Goal: Check status: Check status

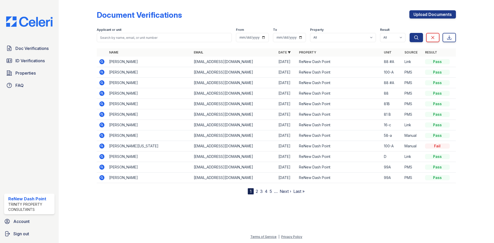
click at [100, 60] on icon at bounding box center [102, 62] width 6 height 6
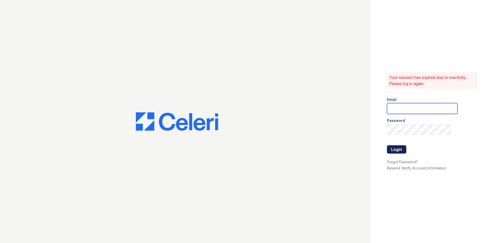
type input "[EMAIL_ADDRESS][DOMAIN_NAME]"
click at [398, 150] on button "Login" at bounding box center [396, 149] width 19 height 8
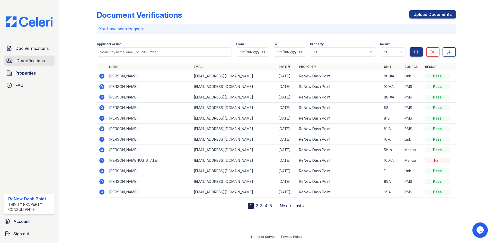
click at [38, 62] on span "ID Verifications" at bounding box center [29, 61] width 29 height 6
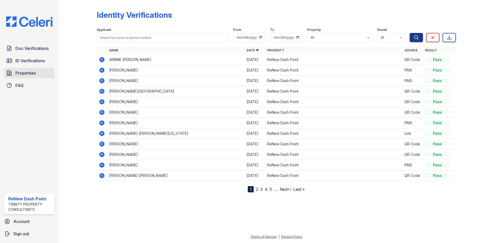
click at [35, 76] on span "Properties" at bounding box center [25, 73] width 20 height 6
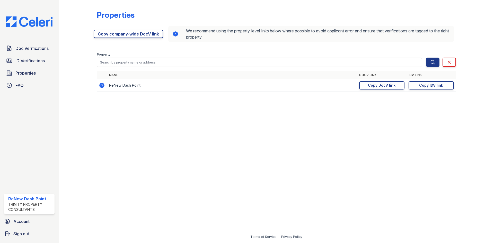
click at [35, 64] on link "ID Verifications" at bounding box center [29, 61] width 50 height 10
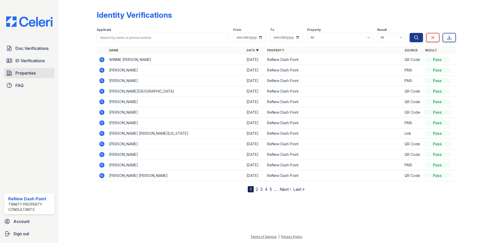
click at [40, 75] on link "Properties" at bounding box center [29, 73] width 50 height 10
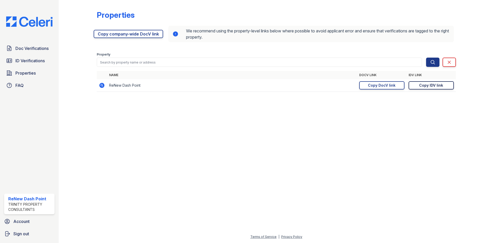
click at [427, 87] on div "Copy IDV link" at bounding box center [431, 85] width 24 height 5
click at [36, 49] on span "Doc Verifications" at bounding box center [31, 48] width 33 height 6
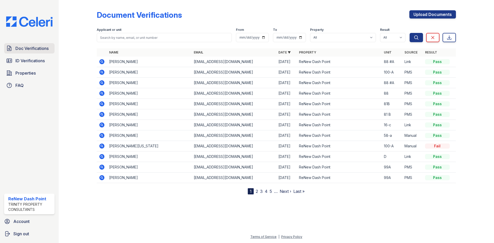
click at [42, 51] on span "Doc Verifications" at bounding box center [31, 48] width 33 height 6
click at [23, 75] on span "Properties" at bounding box center [25, 73] width 20 height 6
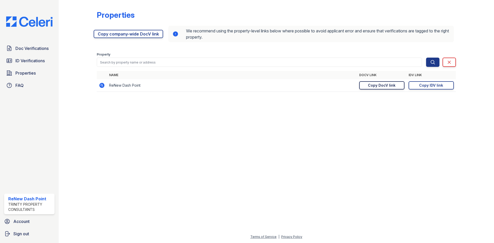
click at [395, 88] on link "Copy DocV link Copy link" at bounding box center [381, 85] width 45 height 8
click at [35, 49] on span "Doc Verifications" at bounding box center [31, 48] width 33 height 6
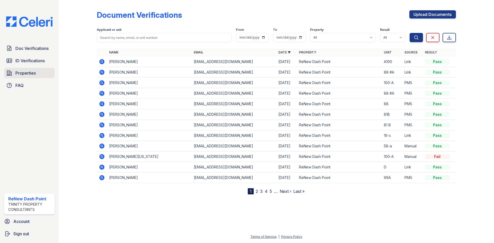
click at [22, 74] on span "Properties" at bounding box center [25, 73] width 20 height 6
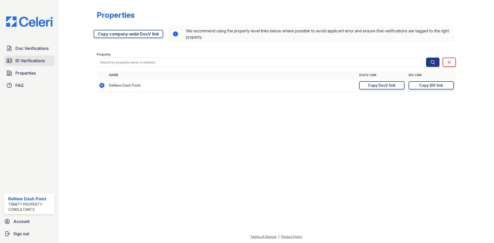
click at [28, 62] on span "ID Verifications" at bounding box center [29, 61] width 29 height 6
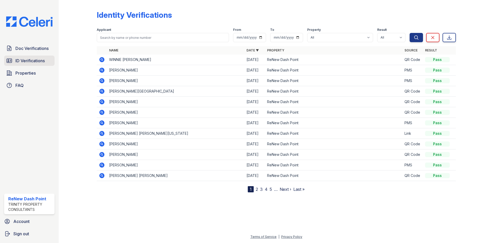
click at [29, 62] on span "ID Verifications" at bounding box center [29, 61] width 29 height 6
click at [21, 77] on link "Properties" at bounding box center [29, 73] width 50 height 10
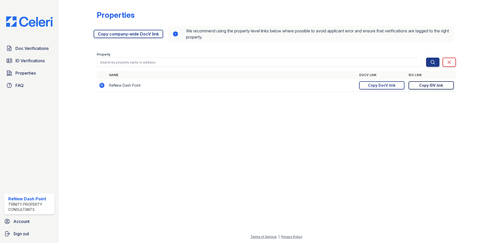
drag, startPoint x: 419, startPoint y: 84, endPoint x: 415, endPoint y: 82, distance: 5.2
click at [419, 84] on link "Copy IDV link Copy link" at bounding box center [431, 85] width 45 height 8
click at [25, 61] on span "ID Verifications" at bounding box center [29, 61] width 29 height 6
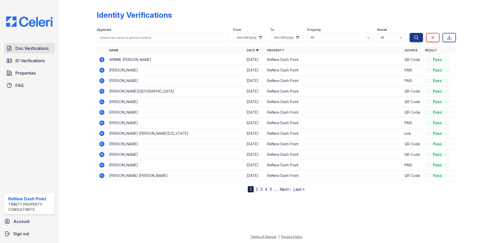
click at [35, 50] on span "Doc Verifications" at bounding box center [31, 48] width 33 height 6
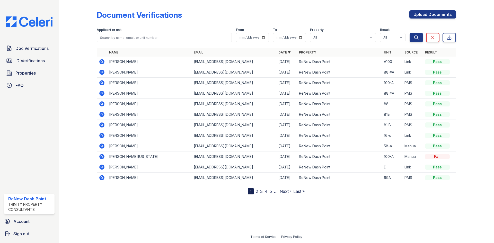
click at [102, 61] on icon at bounding box center [101, 61] width 5 height 5
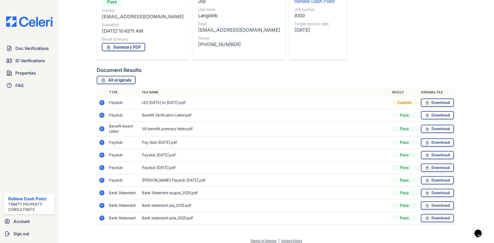
scroll to position [64, 0]
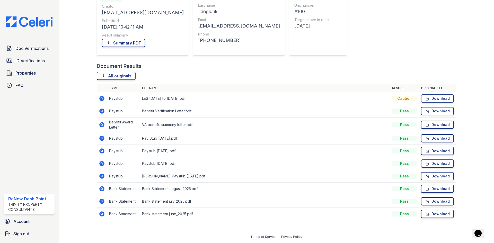
click at [103, 98] on icon at bounding box center [101, 98] width 5 height 5
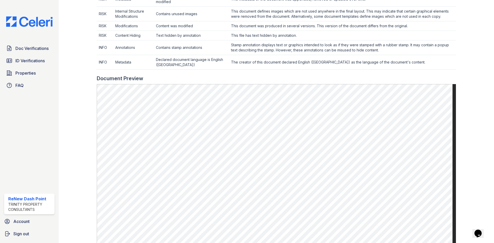
scroll to position [232, 0]
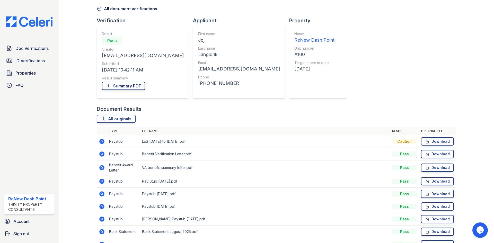
scroll to position [51, 0]
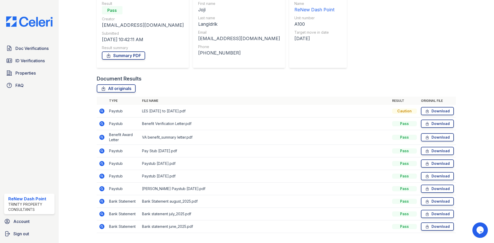
click at [102, 165] on icon at bounding box center [101, 163] width 5 height 5
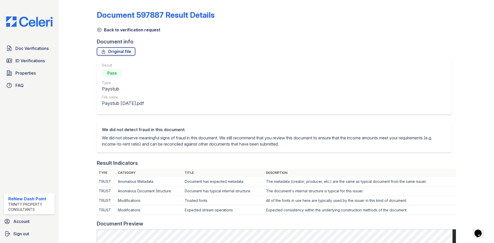
scroll to position [129, 0]
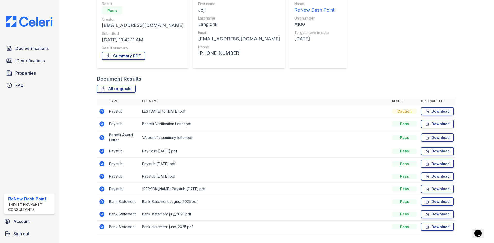
scroll to position [51, 0]
click at [101, 189] on icon at bounding box center [102, 189] width 6 height 6
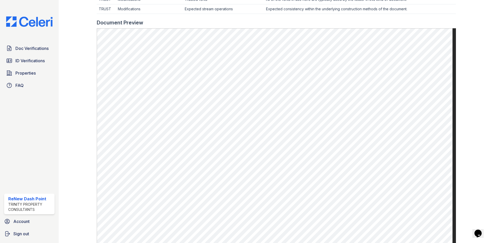
scroll to position [206, 0]
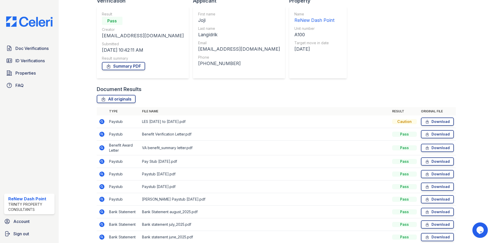
scroll to position [51, 0]
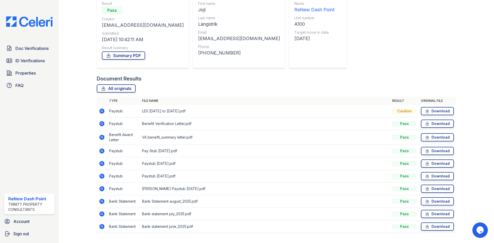
click at [103, 124] on icon at bounding box center [101, 123] width 5 height 5
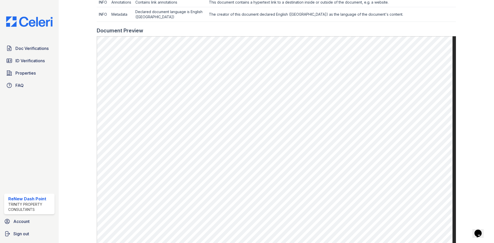
scroll to position [206, 0]
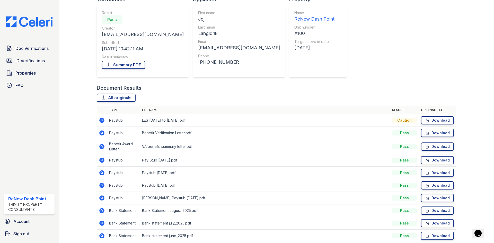
scroll to position [51, 0]
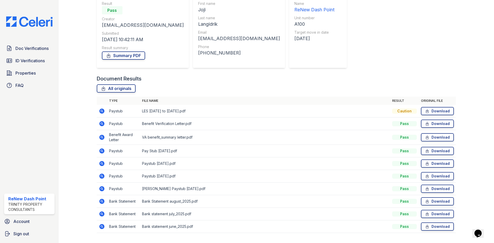
click at [101, 110] on icon at bounding box center [101, 110] width 1 height 1
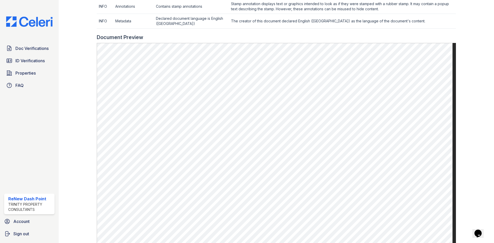
scroll to position [276, 0]
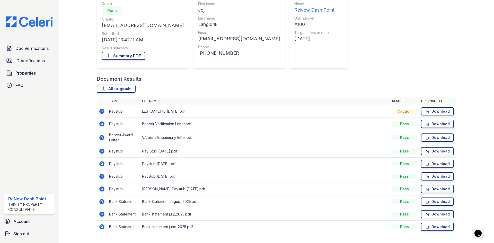
scroll to position [51, 0]
click at [102, 137] on icon at bounding box center [102, 137] width 6 height 6
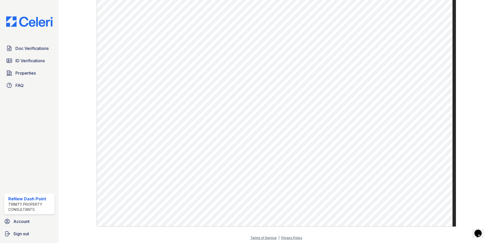
scroll to position [268, 0]
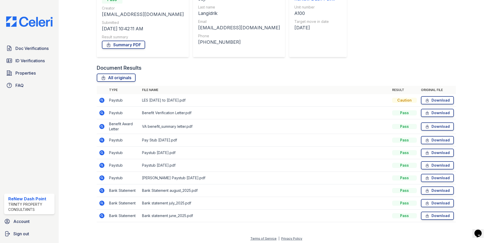
scroll to position [64, 0]
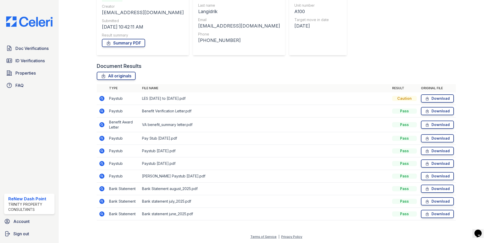
click at [101, 100] on icon at bounding box center [101, 98] width 5 height 5
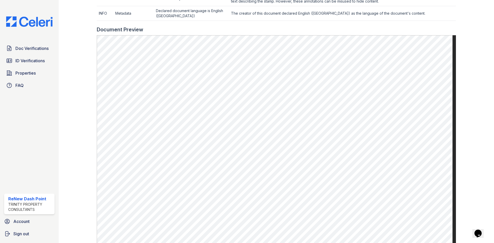
scroll to position [283, 0]
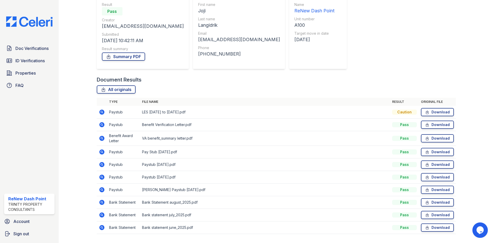
scroll to position [51, 0]
click at [102, 136] on icon at bounding box center [101, 137] width 5 height 5
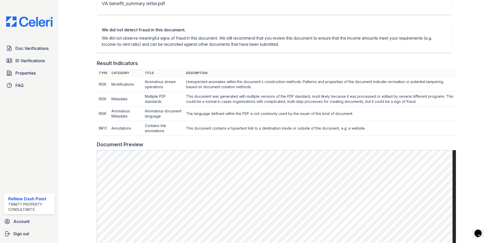
scroll to position [129, 0]
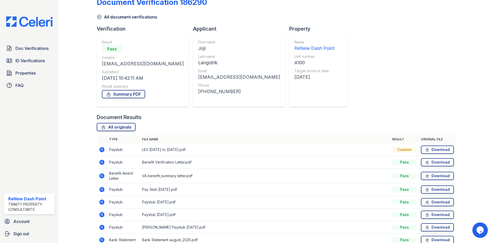
scroll to position [26, 0]
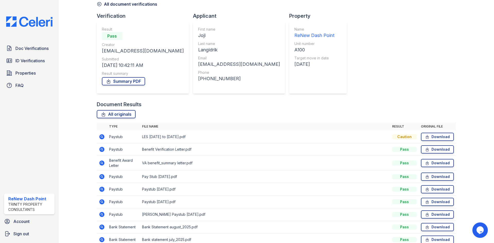
click at [99, 138] on icon at bounding box center [102, 137] width 6 height 6
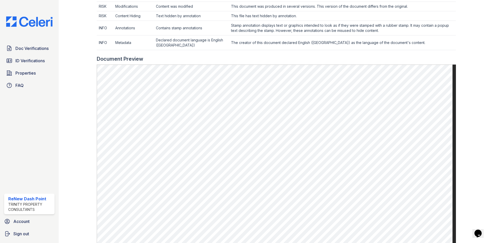
scroll to position [257, 0]
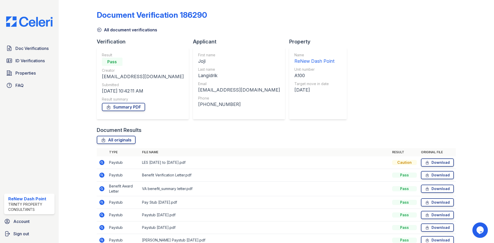
click at [100, 177] on icon at bounding box center [101, 175] width 5 height 5
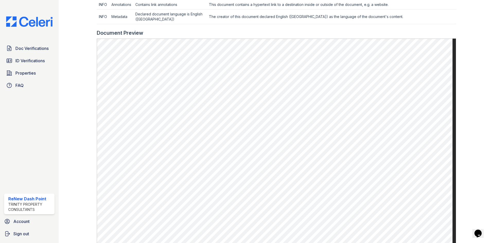
scroll to position [206, 0]
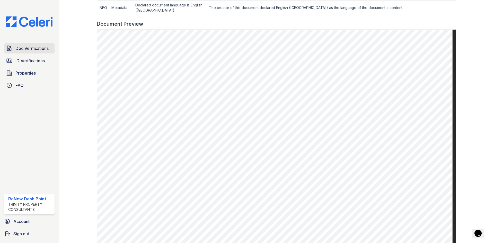
click at [42, 50] on span "Doc Verifications" at bounding box center [31, 48] width 33 height 6
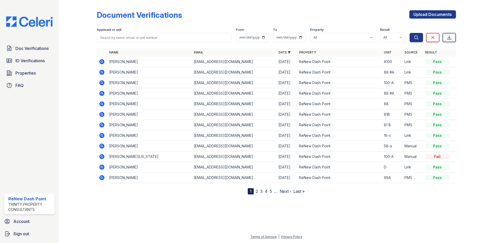
click at [101, 60] on icon at bounding box center [101, 61] width 5 height 5
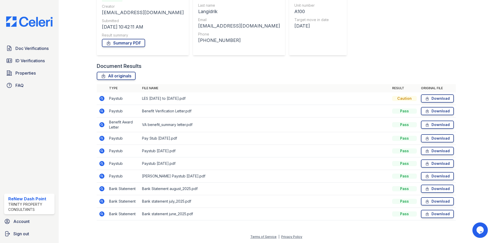
click at [100, 111] on icon at bounding box center [101, 111] width 5 height 5
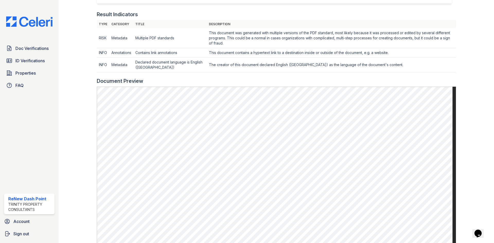
scroll to position [154, 0]
